Goal: Check status

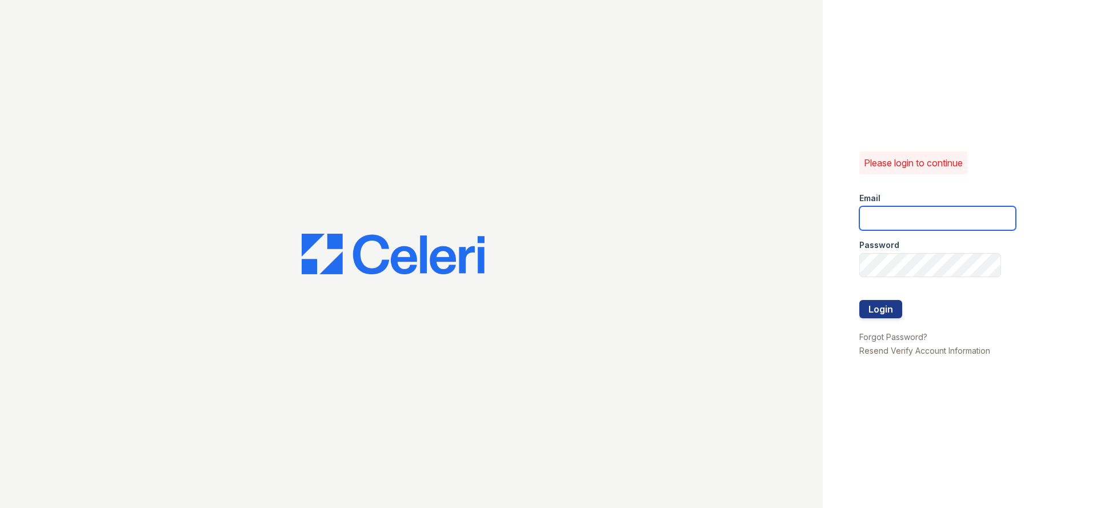
click at [967, 219] on input "email" at bounding box center [937, 218] width 156 height 24
type input "[PERSON_NAME][EMAIL_ADDRESS][PERSON_NAME][DOMAIN_NAME]"
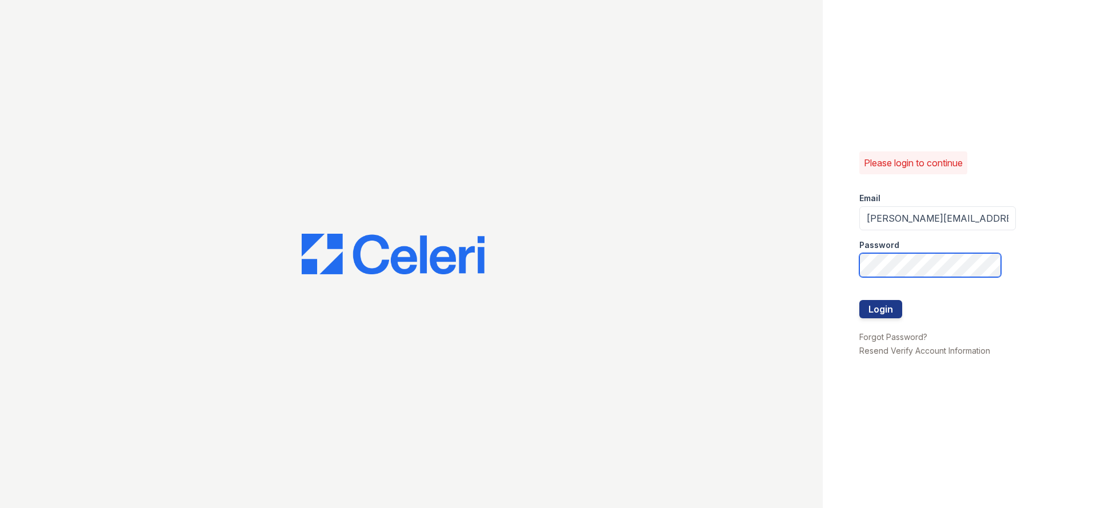
click at [859, 300] on button "Login" at bounding box center [880, 309] width 43 height 18
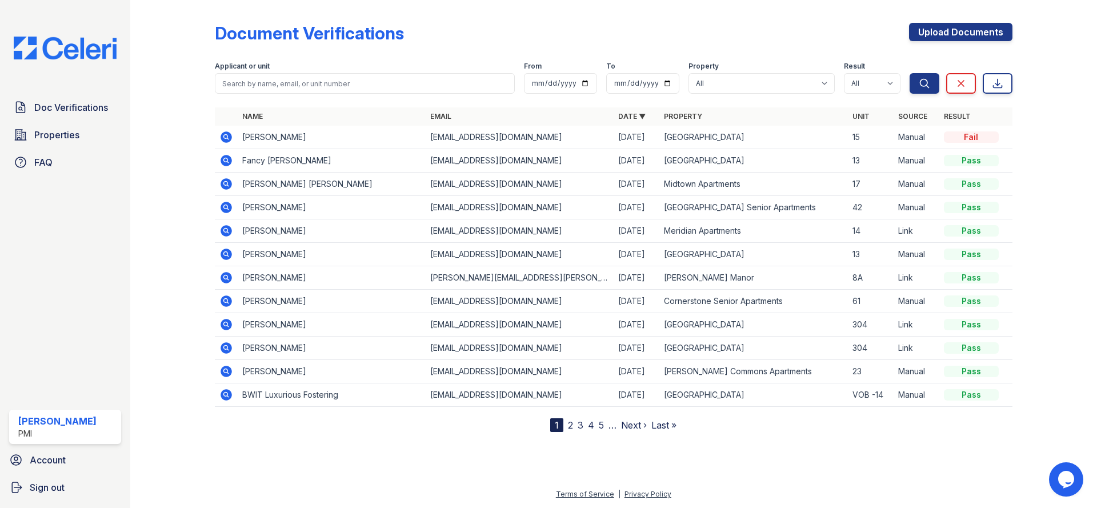
click at [227, 184] on icon at bounding box center [225, 183] width 3 height 3
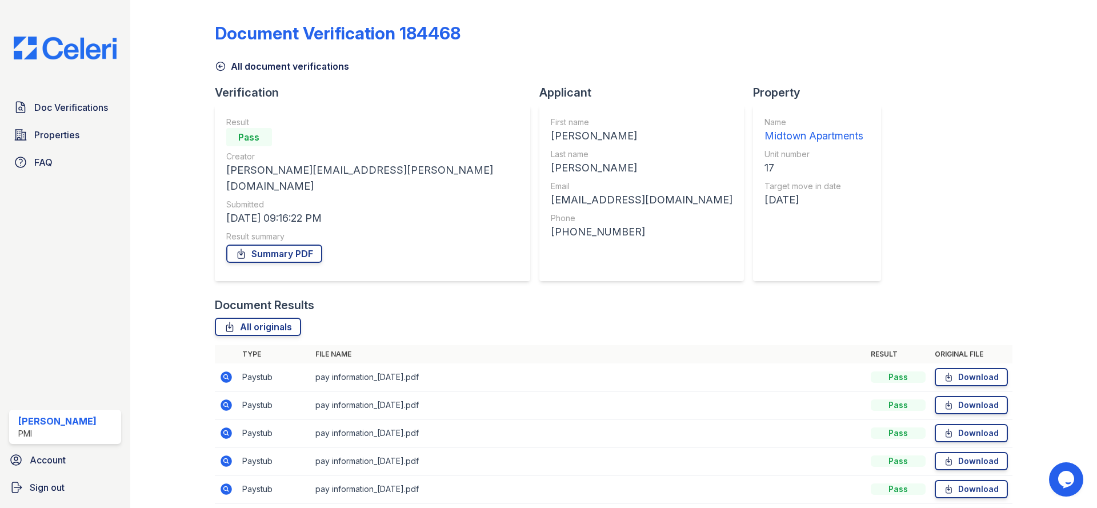
scroll to position [69, 0]
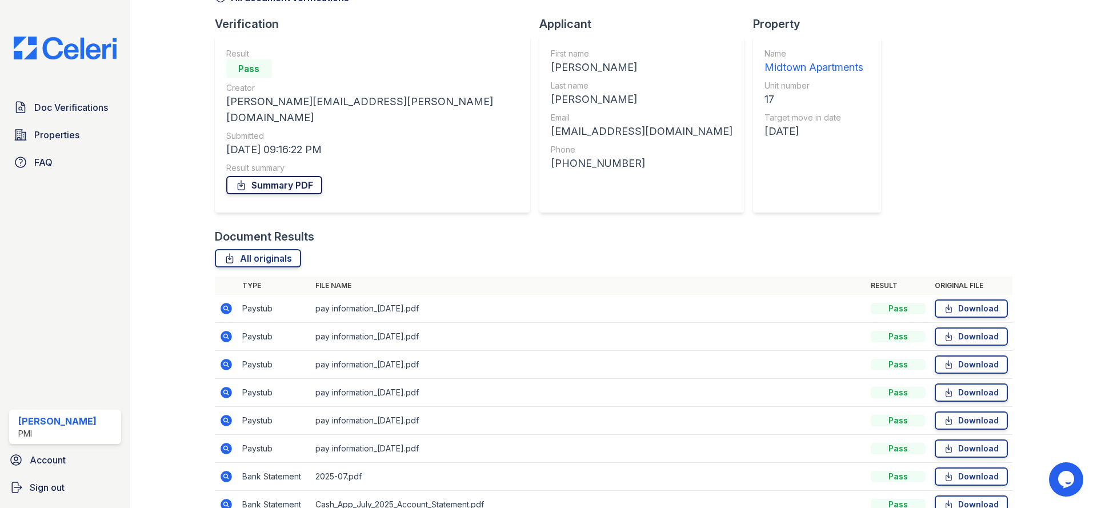
click at [290, 176] on link "Summary PDF" at bounding box center [274, 185] width 96 height 18
